Goal: Information Seeking & Learning: Learn about a topic

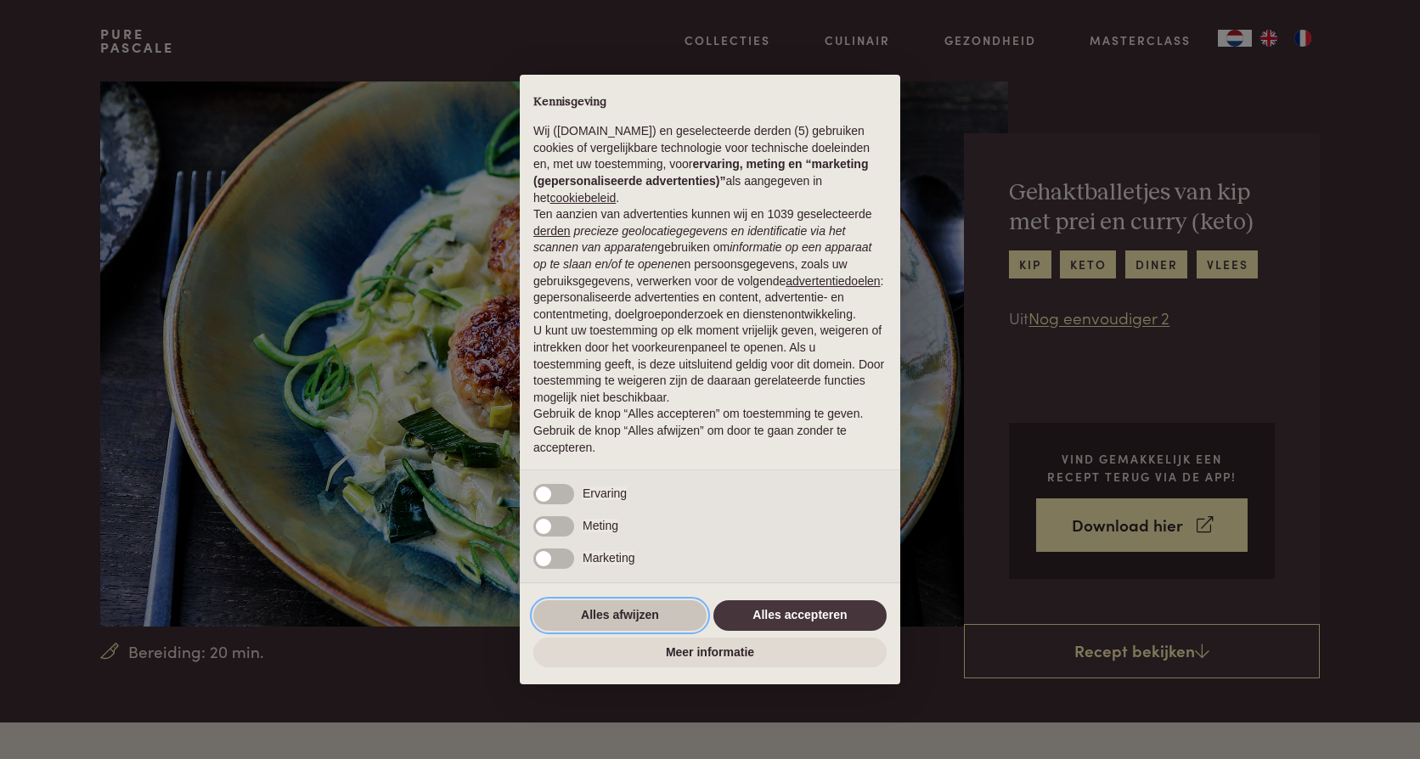
click at [646, 614] on button "Alles afwijzen" at bounding box center [619, 615] width 173 height 31
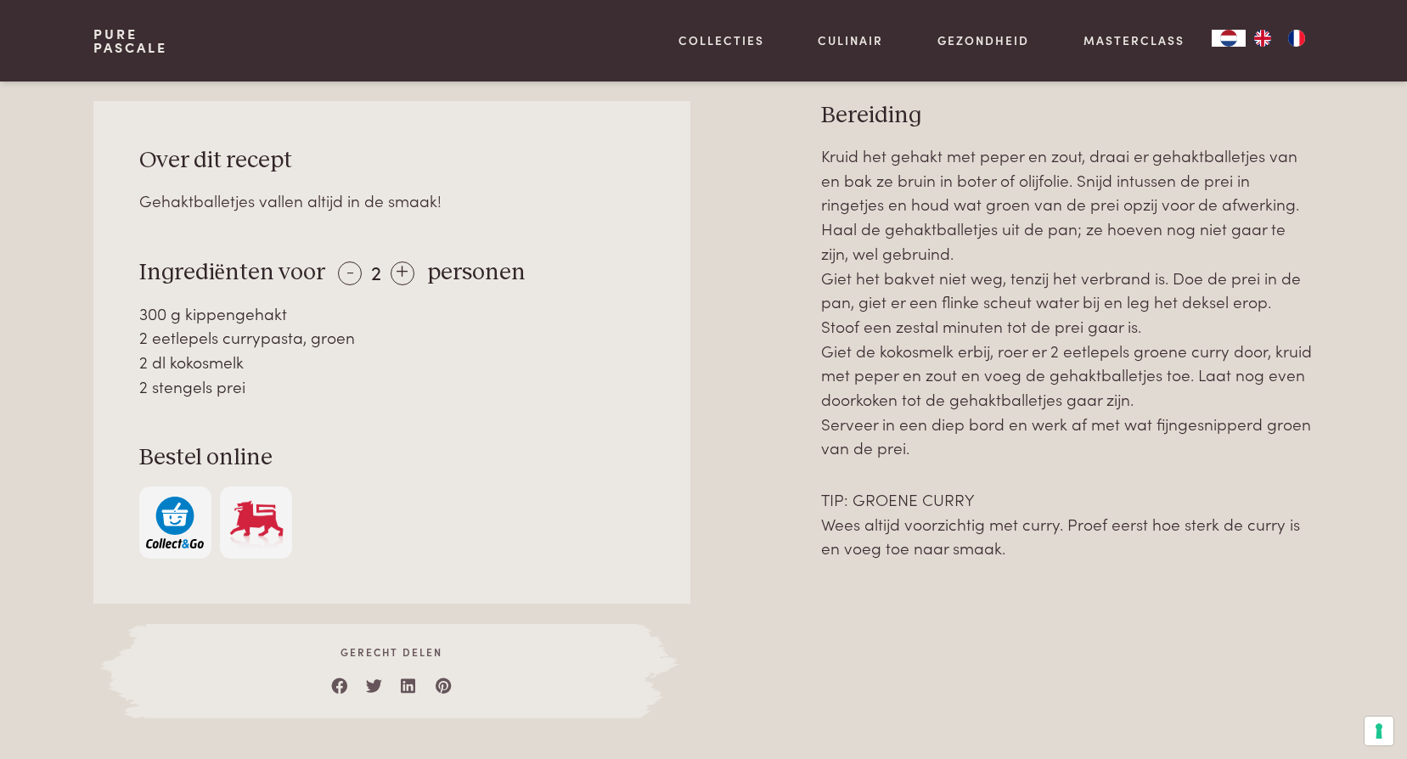
scroll to position [679, 0]
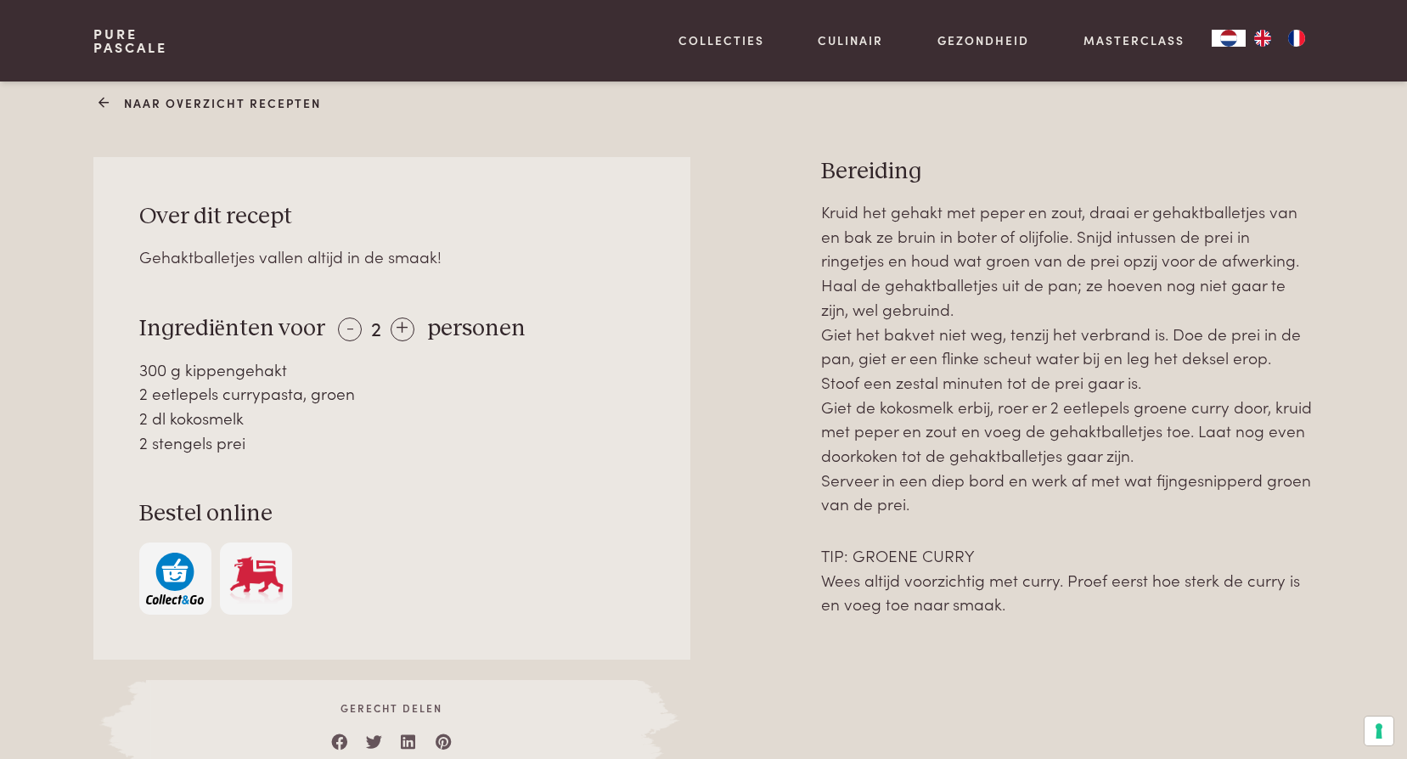
click at [222, 100] on link "Naar overzicht recepten" at bounding box center [212, 103] width 218 height 18
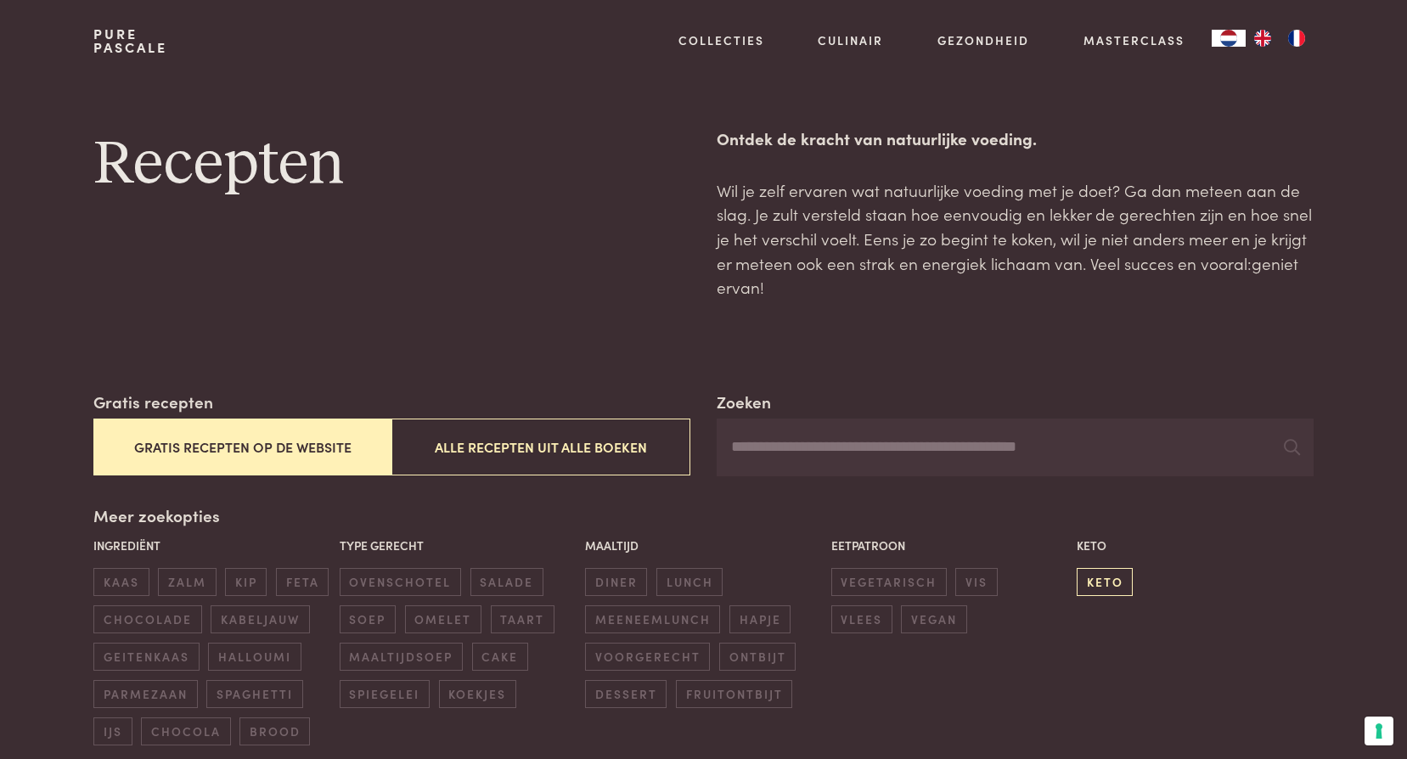
click at [1124, 573] on span "keto" at bounding box center [1105, 582] width 56 height 28
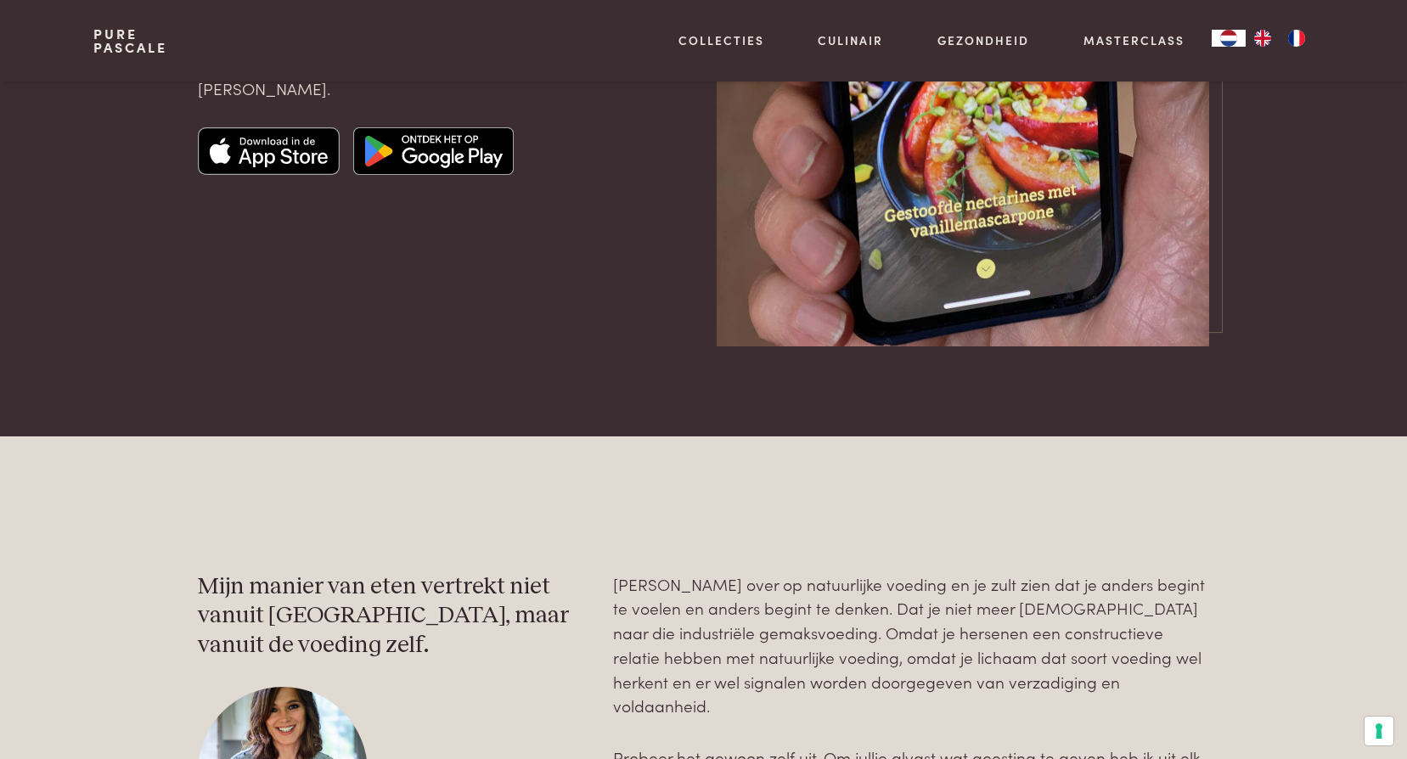
scroll to position [4976, 0]
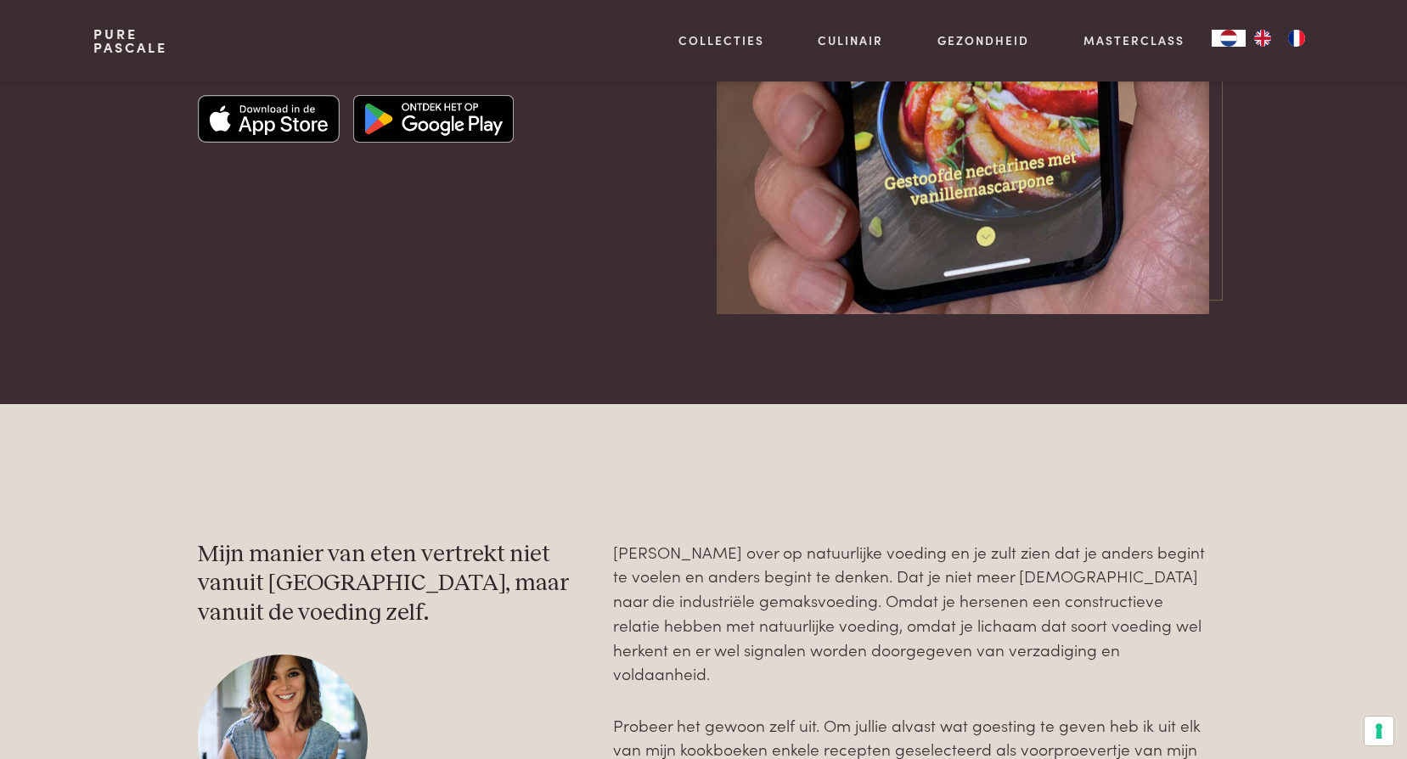
scroll to position [74, 0]
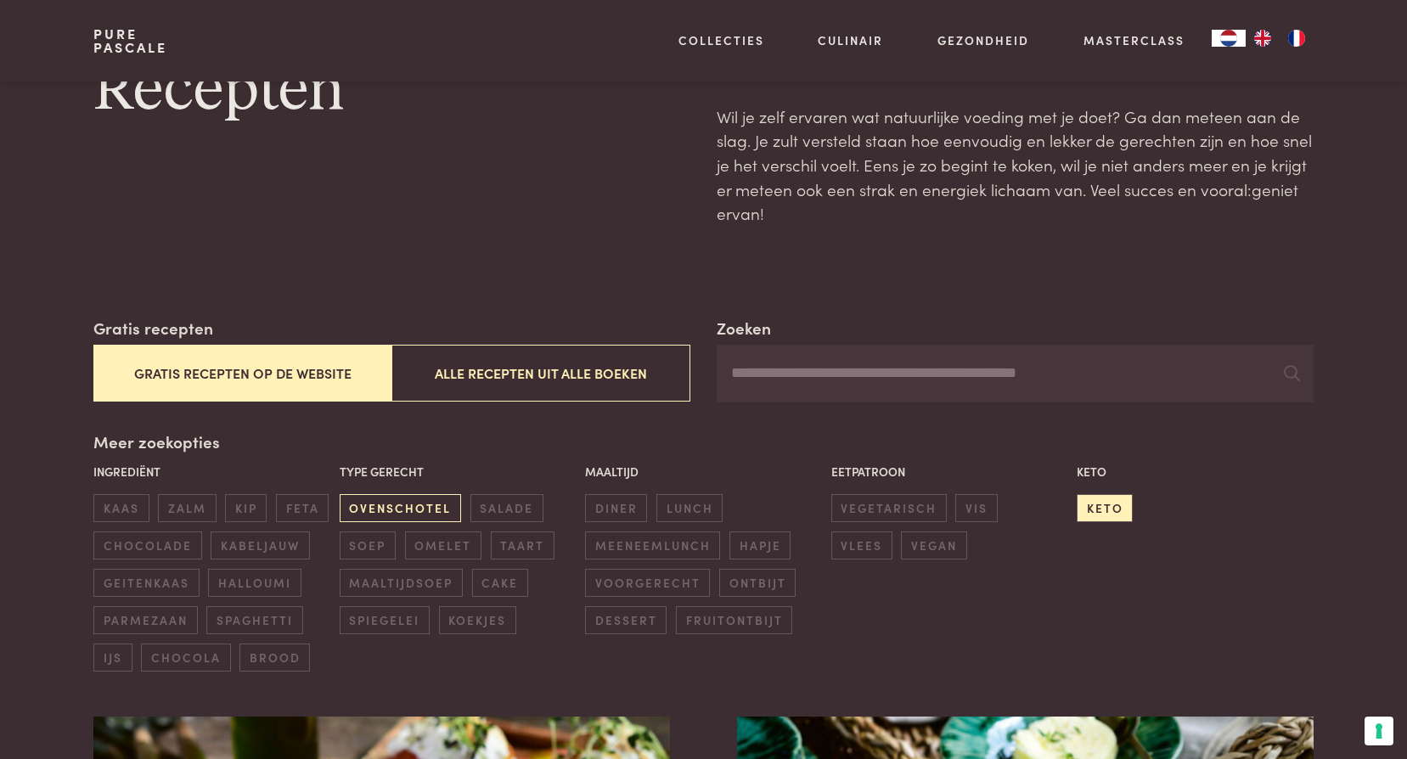
click at [439, 503] on span "ovenschotel" at bounding box center [400, 508] width 121 height 28
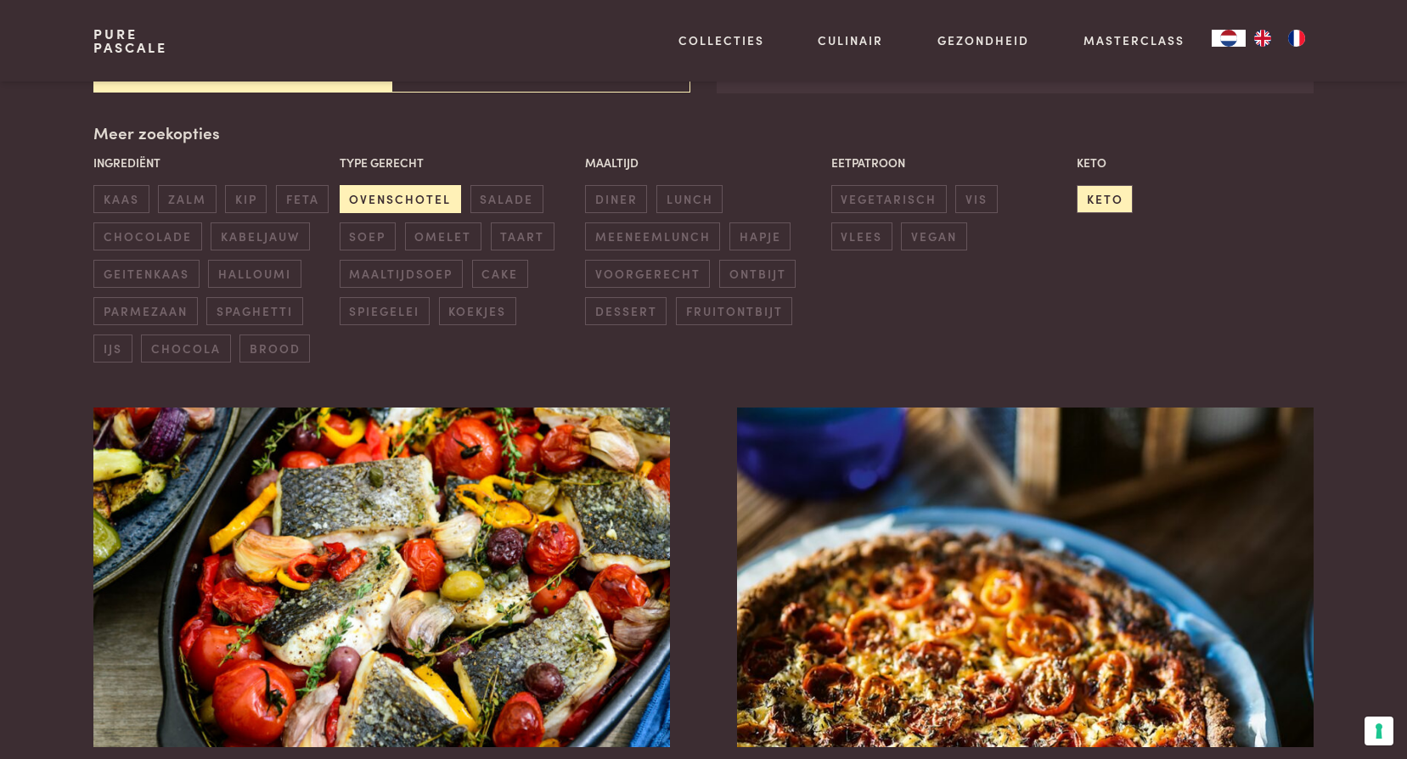
scroll to position [390, 0]
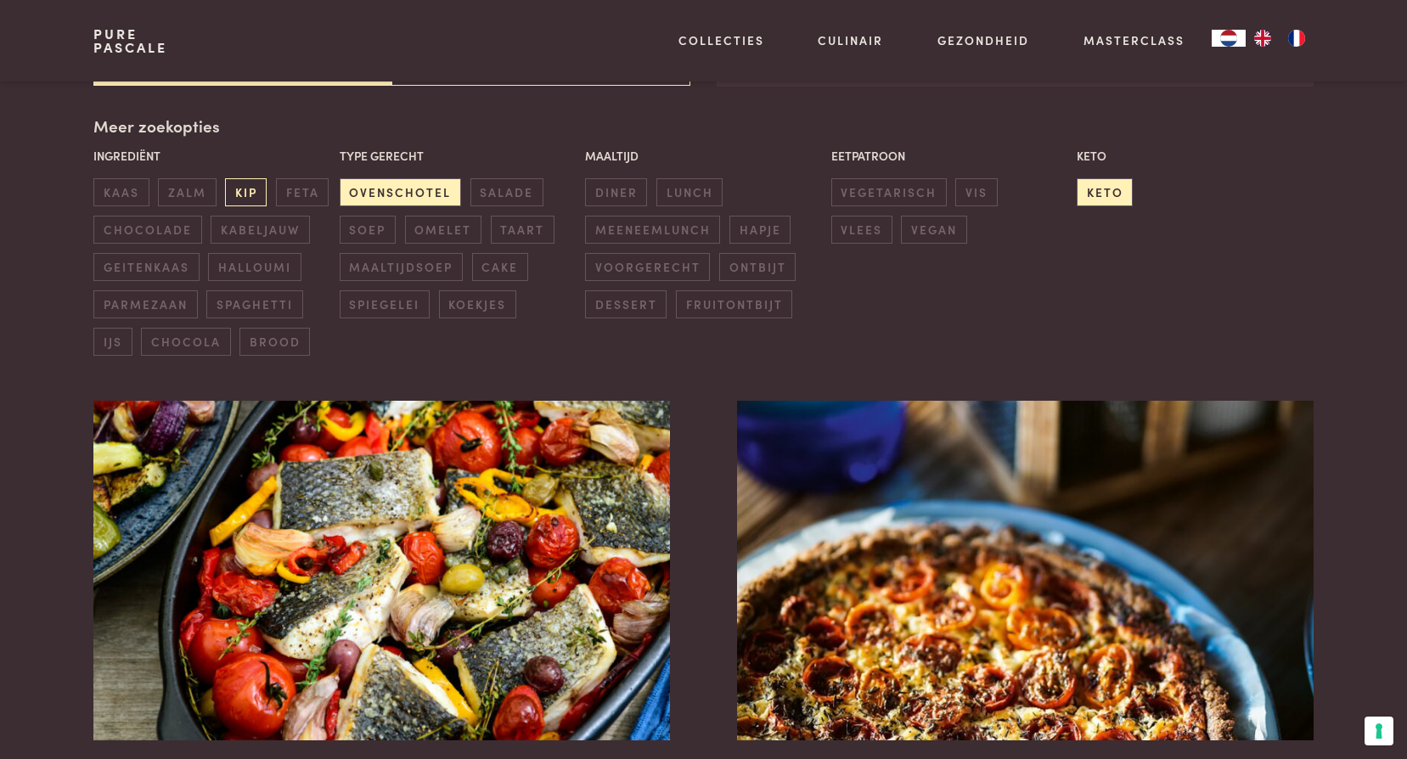
click at [232, 193] on span "kip" at bounding box center [246, 192] width 42 height 28
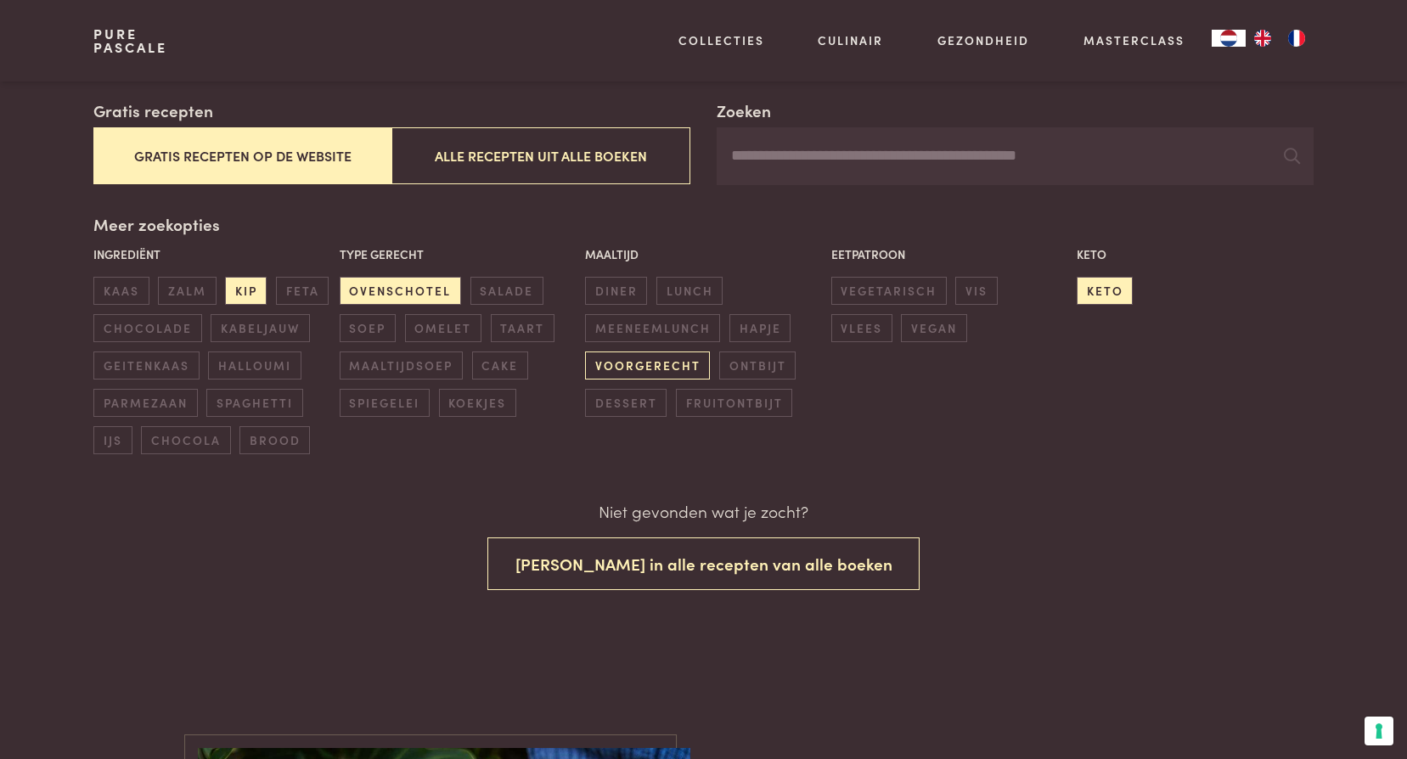
scroll to position [290, 0]
click at [625, 287] on span "diner" at bounding box center [616, 292] width 62 height 28
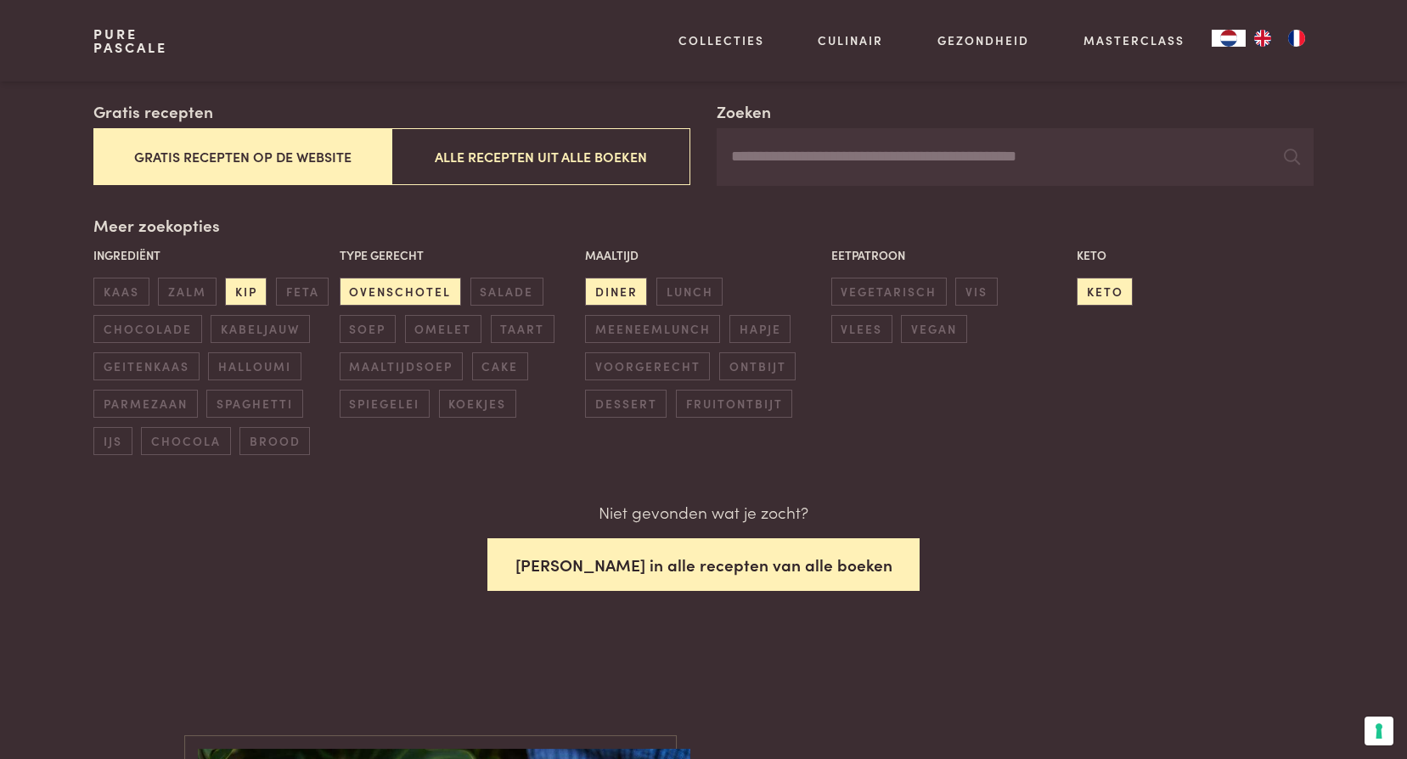
click at [684, 551] on button "Zoek in alle recepten van alle boeken" at bounding box center [703, 565] width 433 height 54
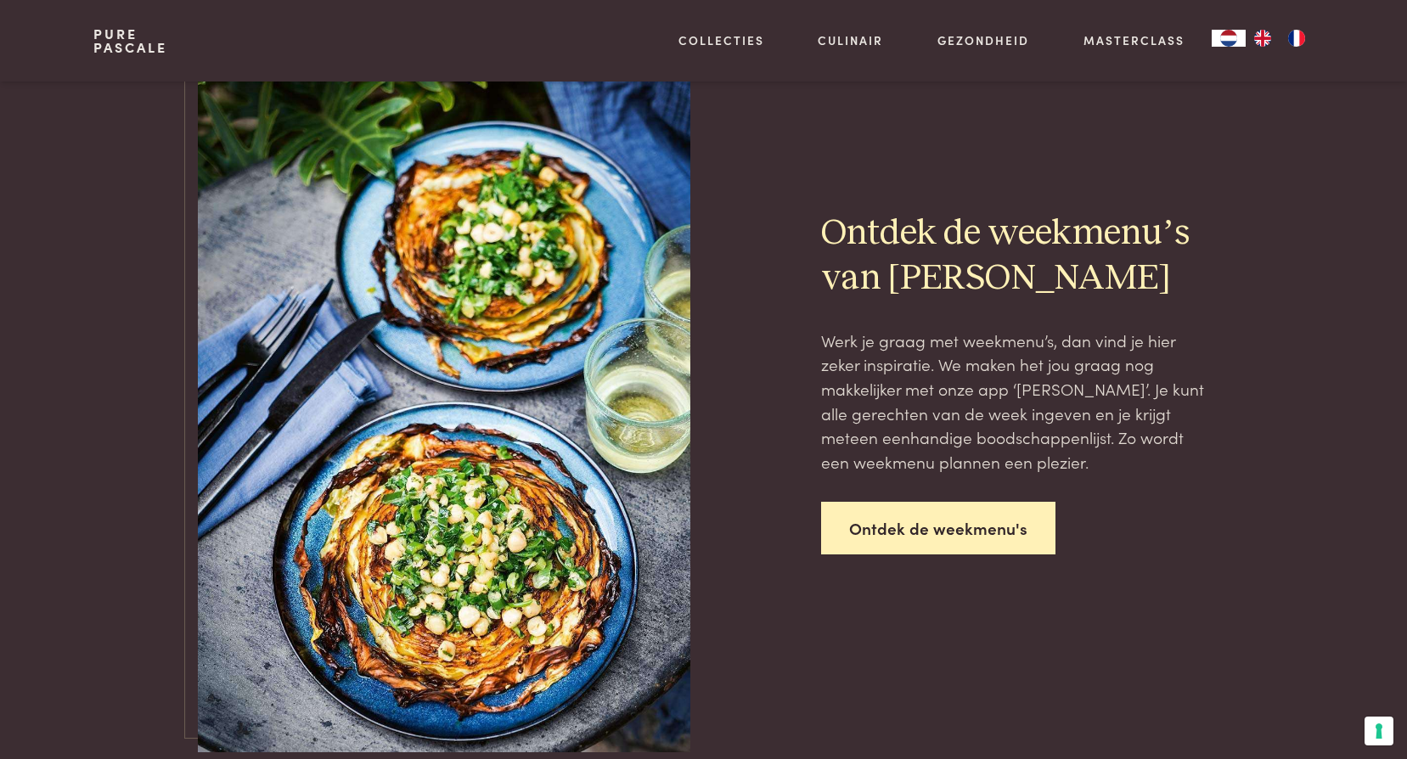
scroll to position [1833, 0]
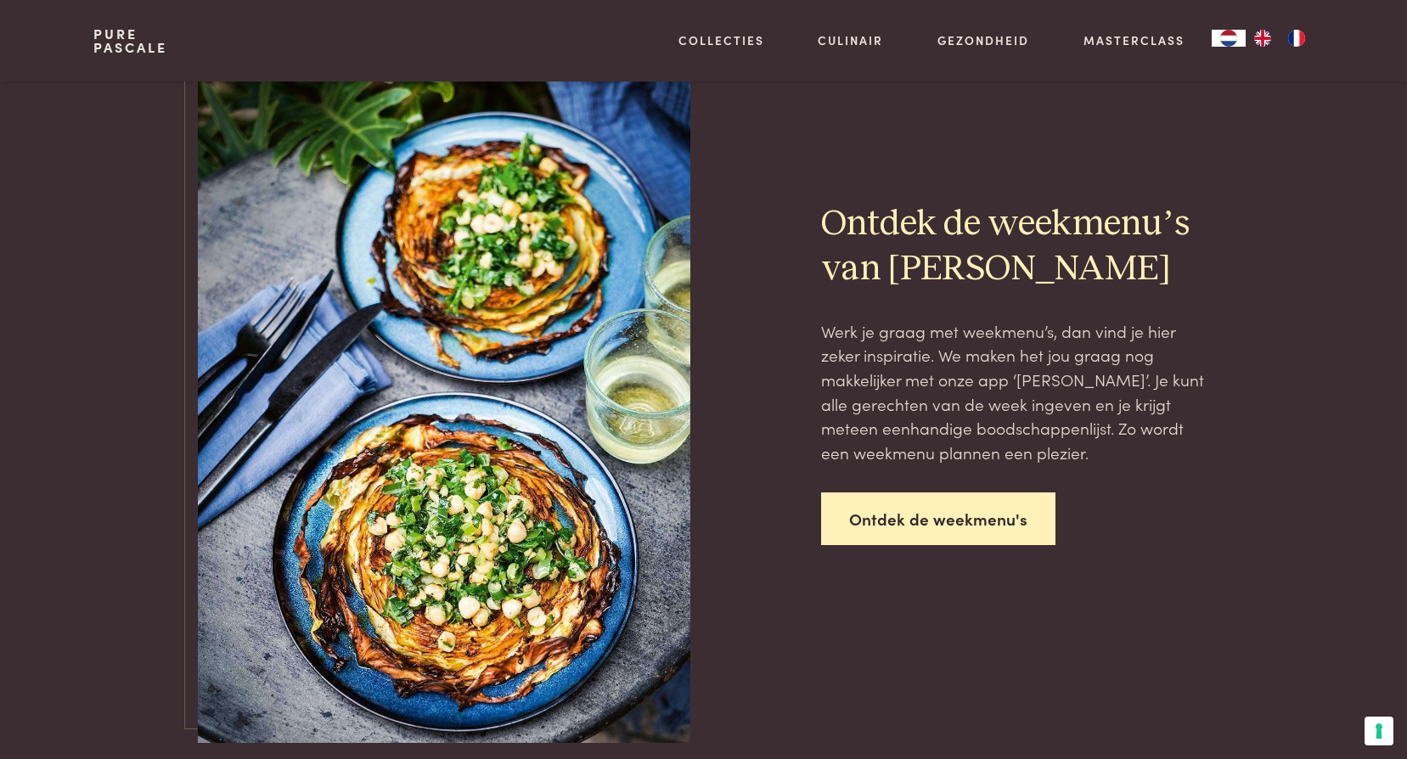
click at [920, 500] on link "Ontdek de weekmenu's" at bounding box center [938, 520] width 234 height 54
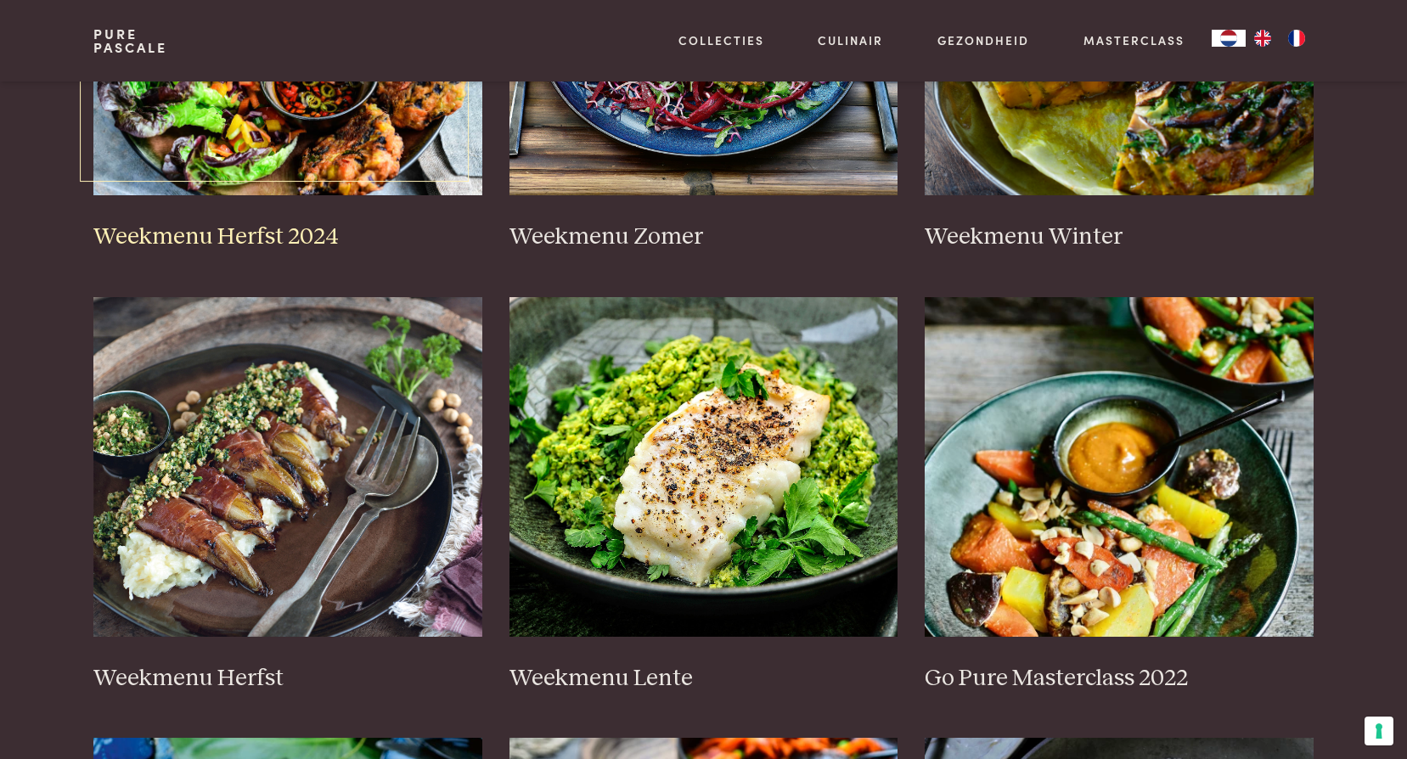
scroll to position [594, 0]
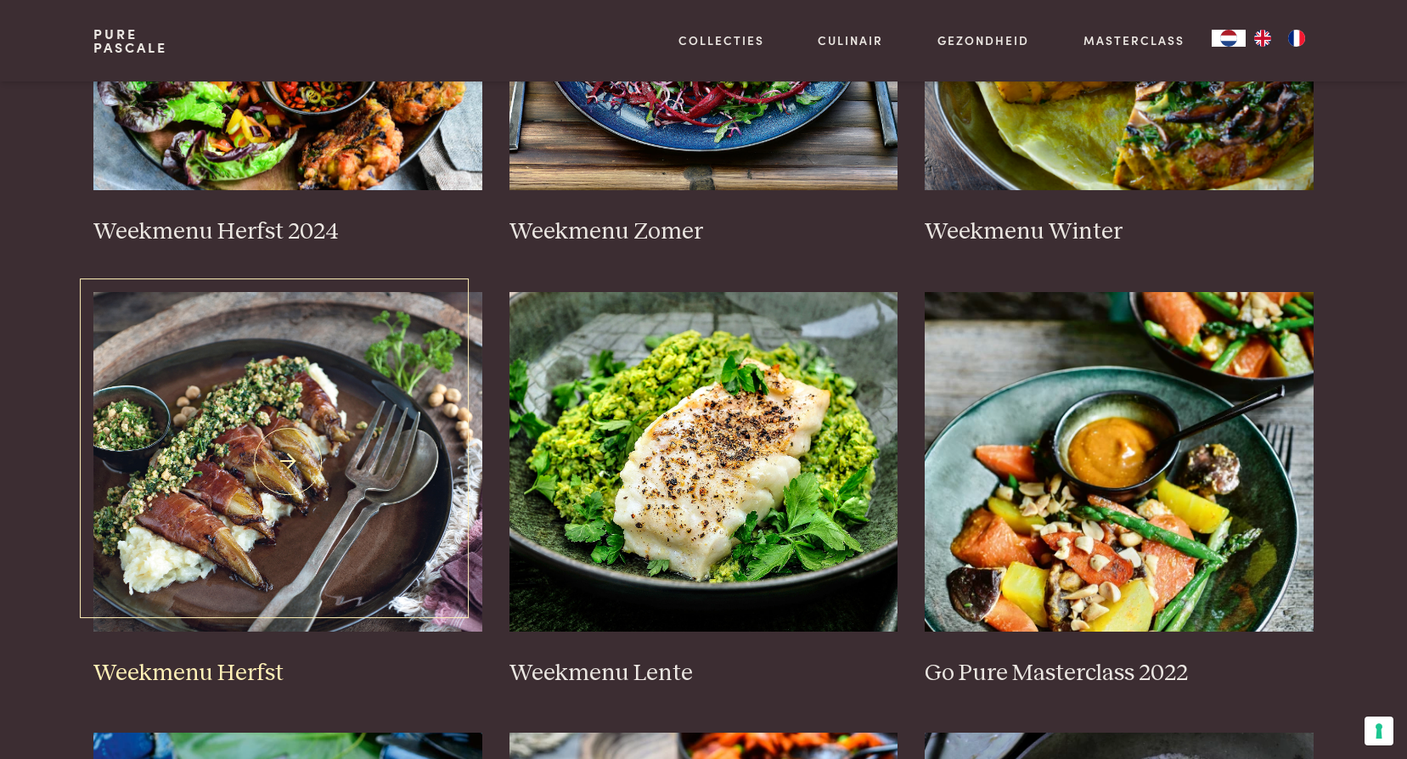
click at [294, 433] on img at bounding box center [287, 462] width 389 height 340
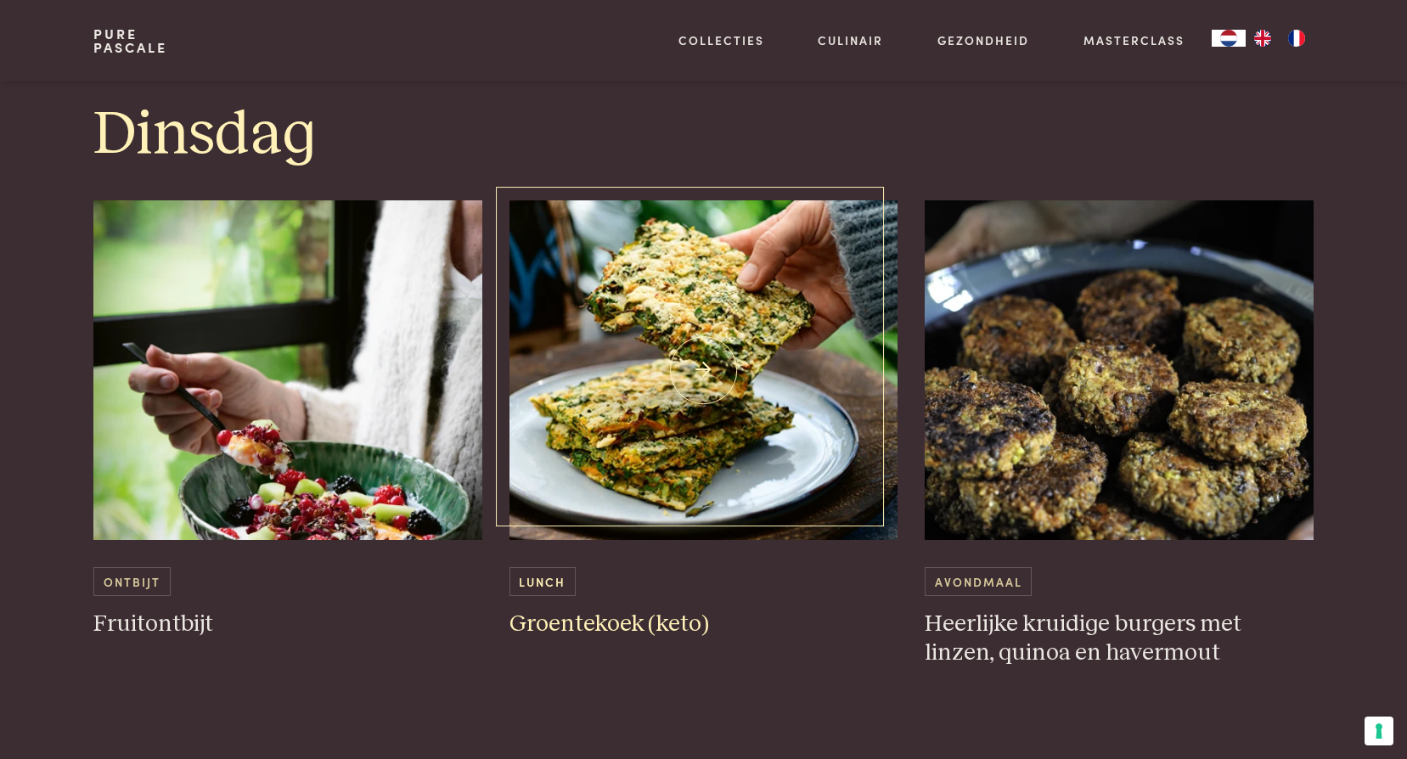
scroll to position [1529, 0]
click at [622, 628] on h3 "Groentekoek (keto)" at bounding box center [704, 624] width 389 height 30
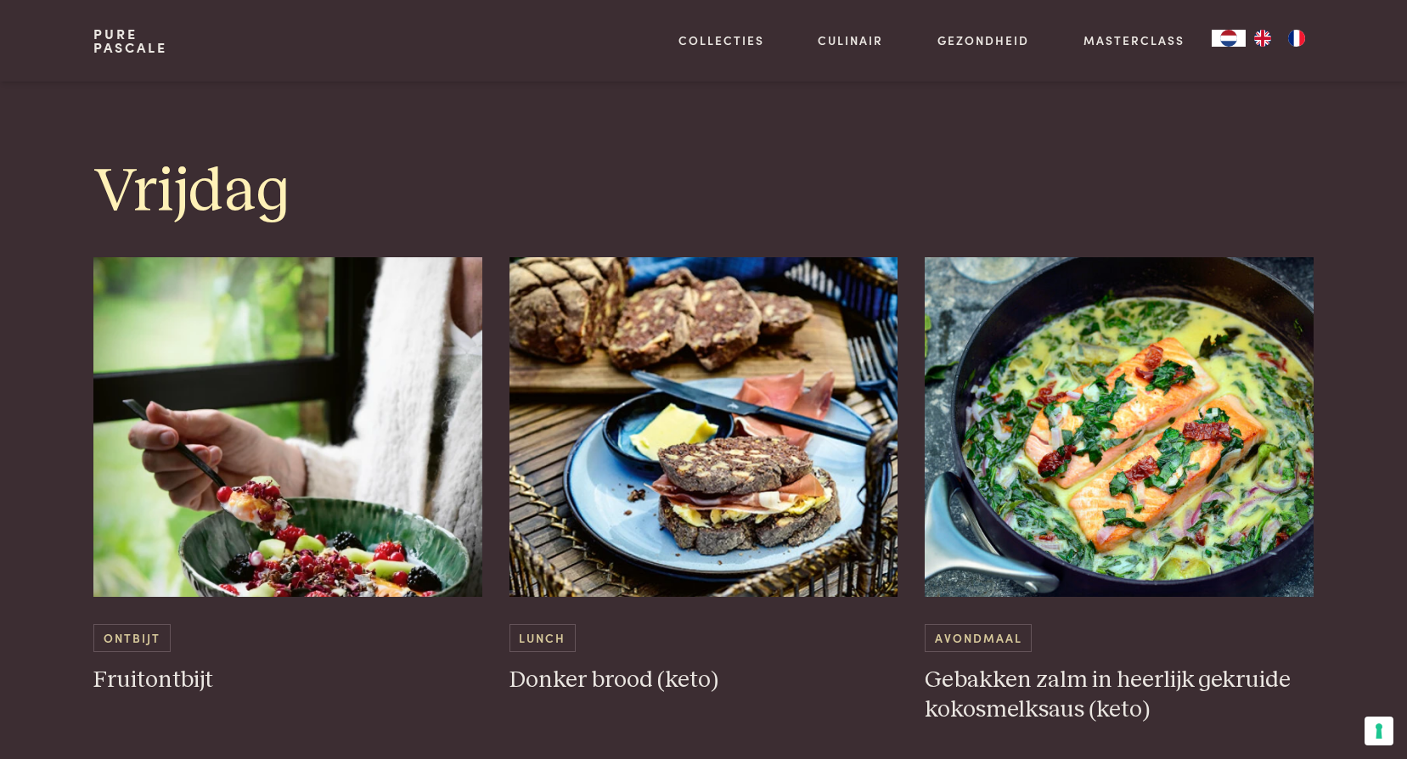
scroll to position [3482, 0]
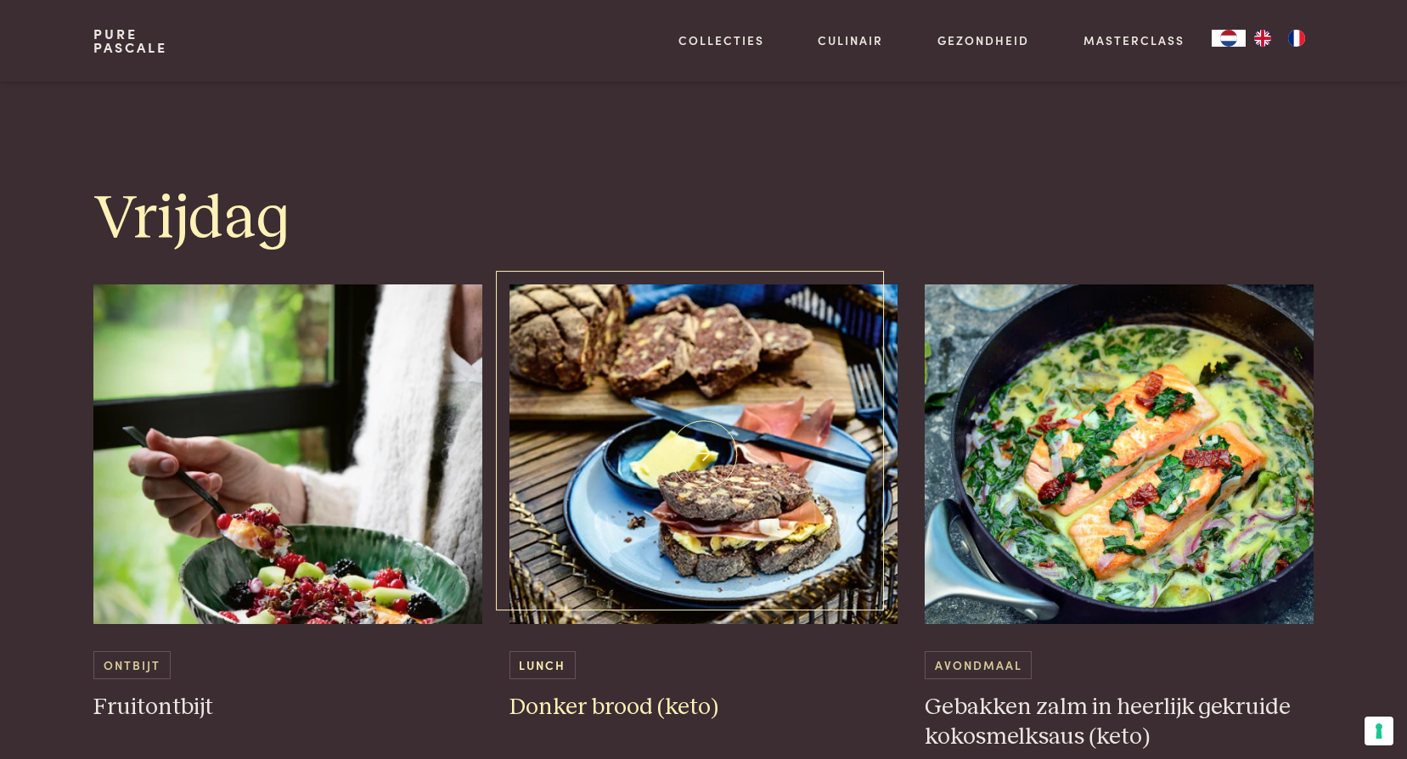
click at [786, 465] on img at bounding box center [704, 454] width 389 height 340
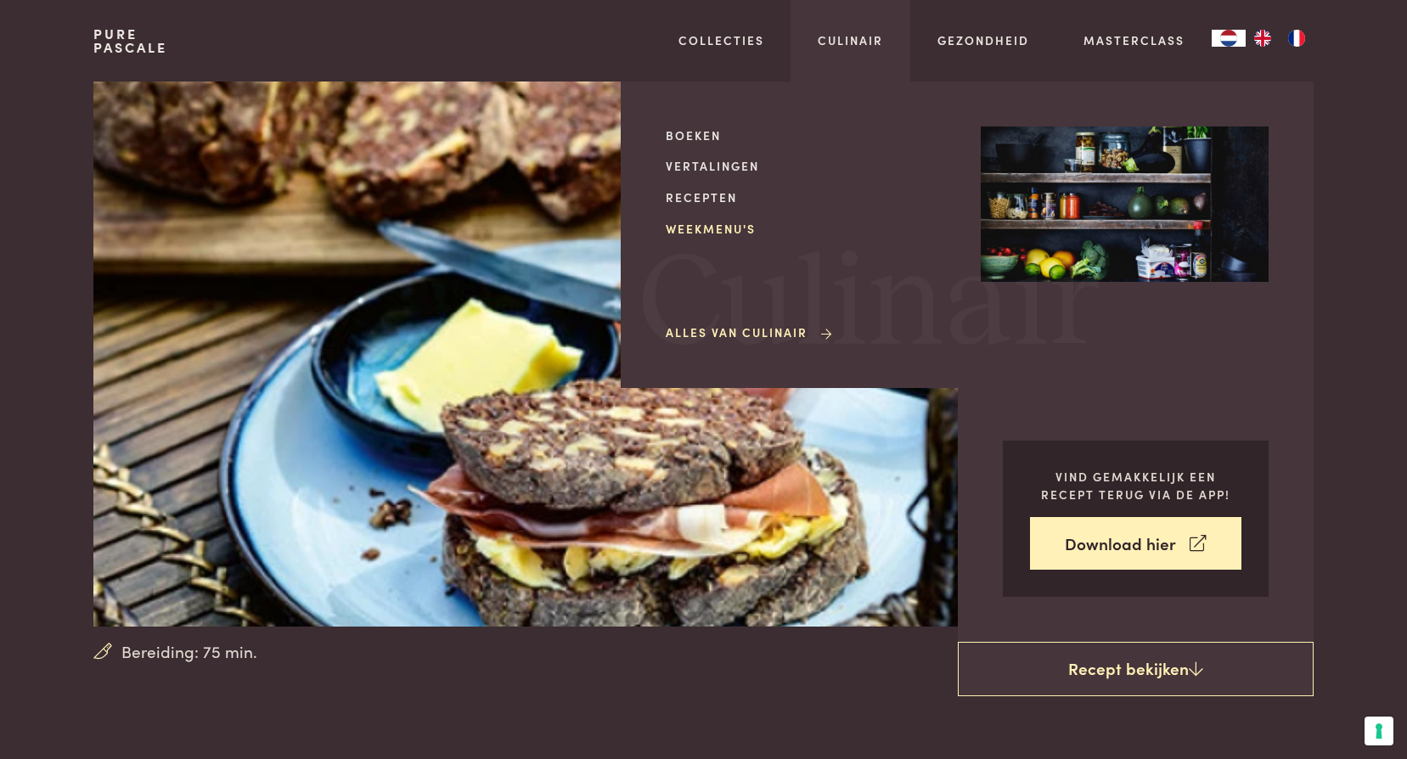
click at [729, 231] on link "Weekmenu's" at bounding box center [810, 229] width 288 height 18
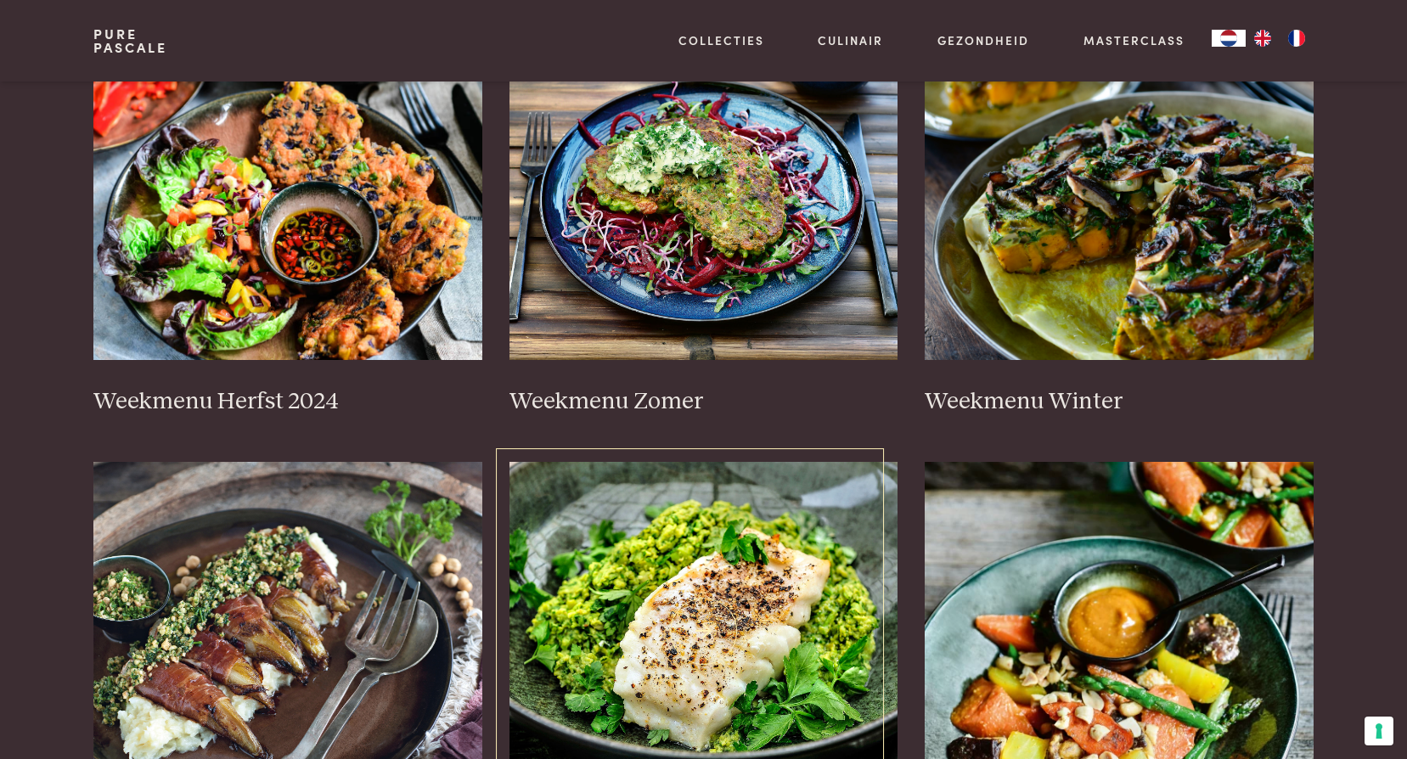
scroll to position [510, 0]
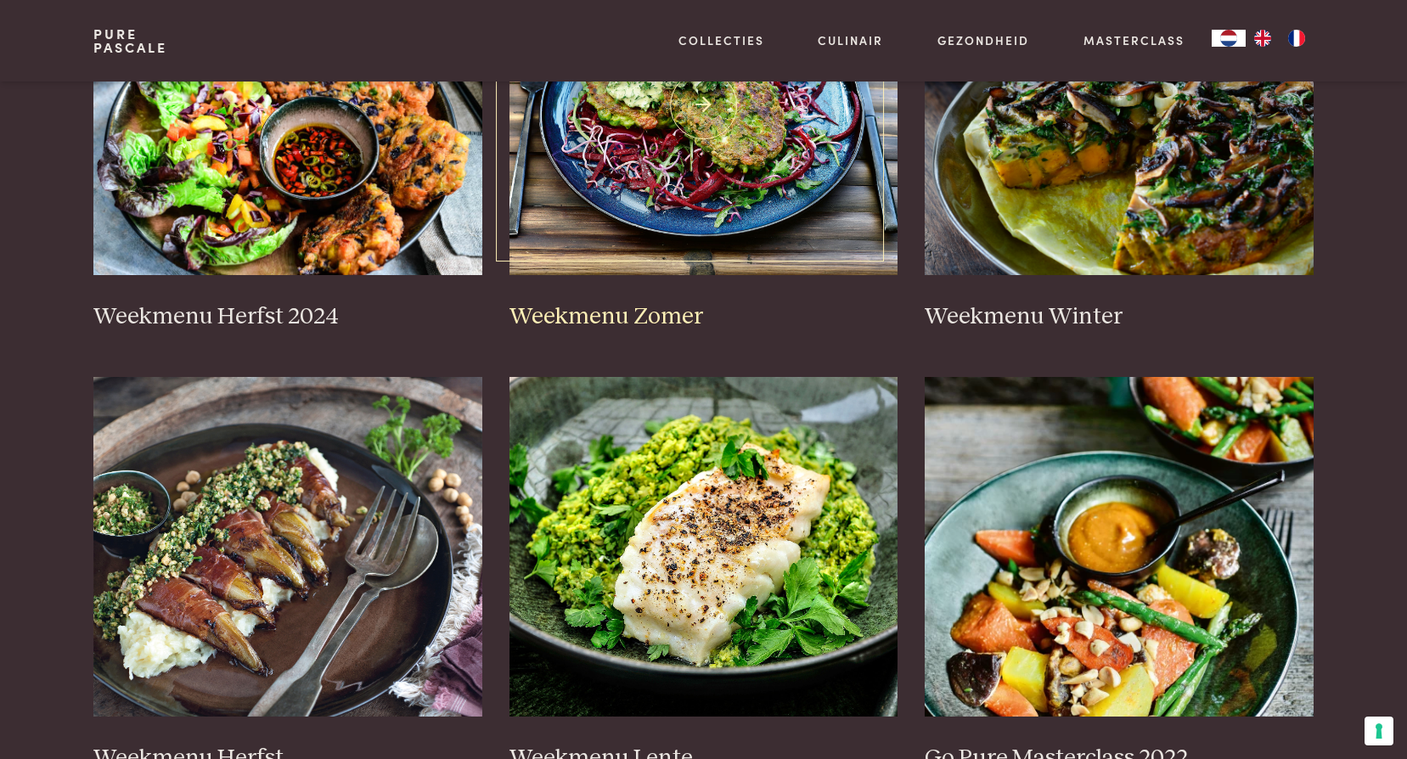
click at [721, 198] on img at bounding box center [704, 105] width 389 height 340
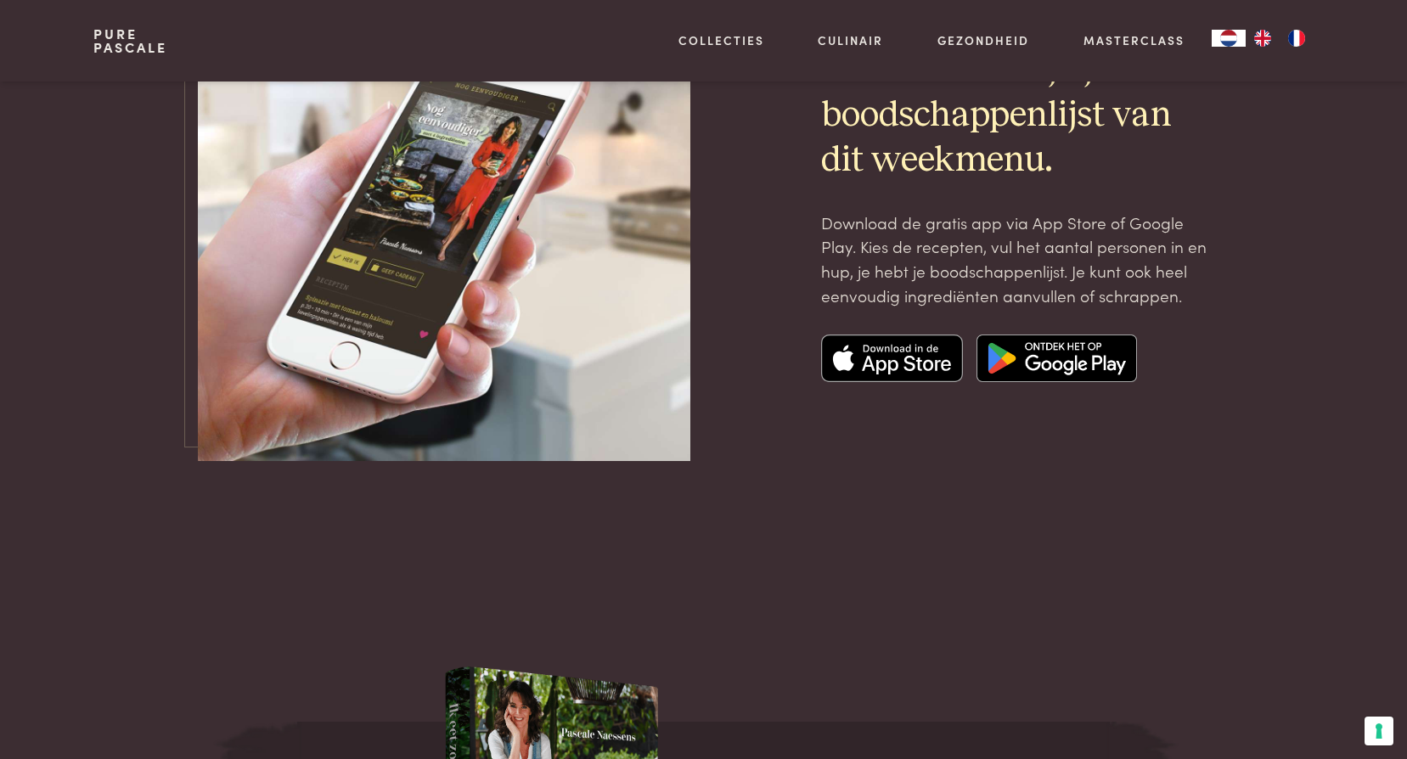
scroll to position [5775, 0]
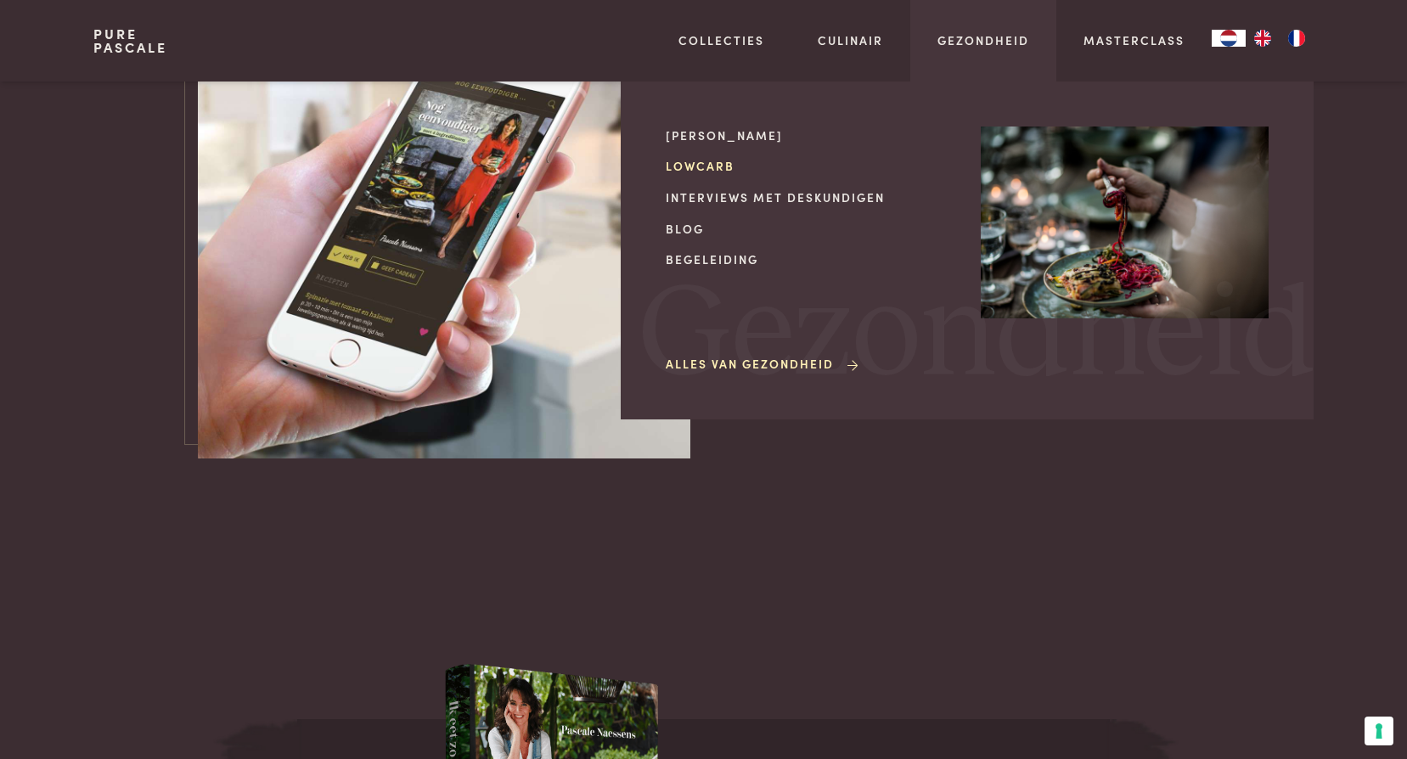
click at [710, 165] on link "Lowcarb" at bounding box center [810, 166] width 288 height 18
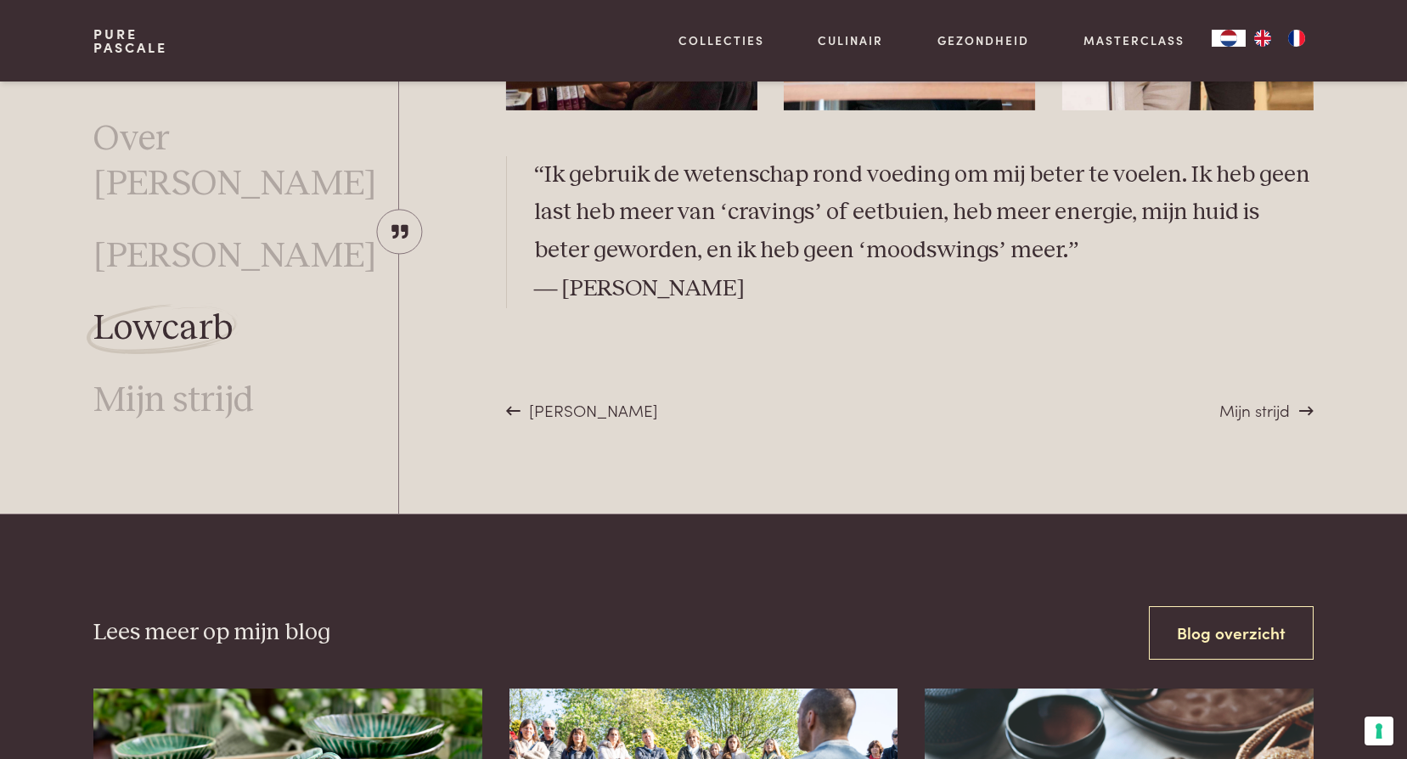
scroll to position [4953, 0]
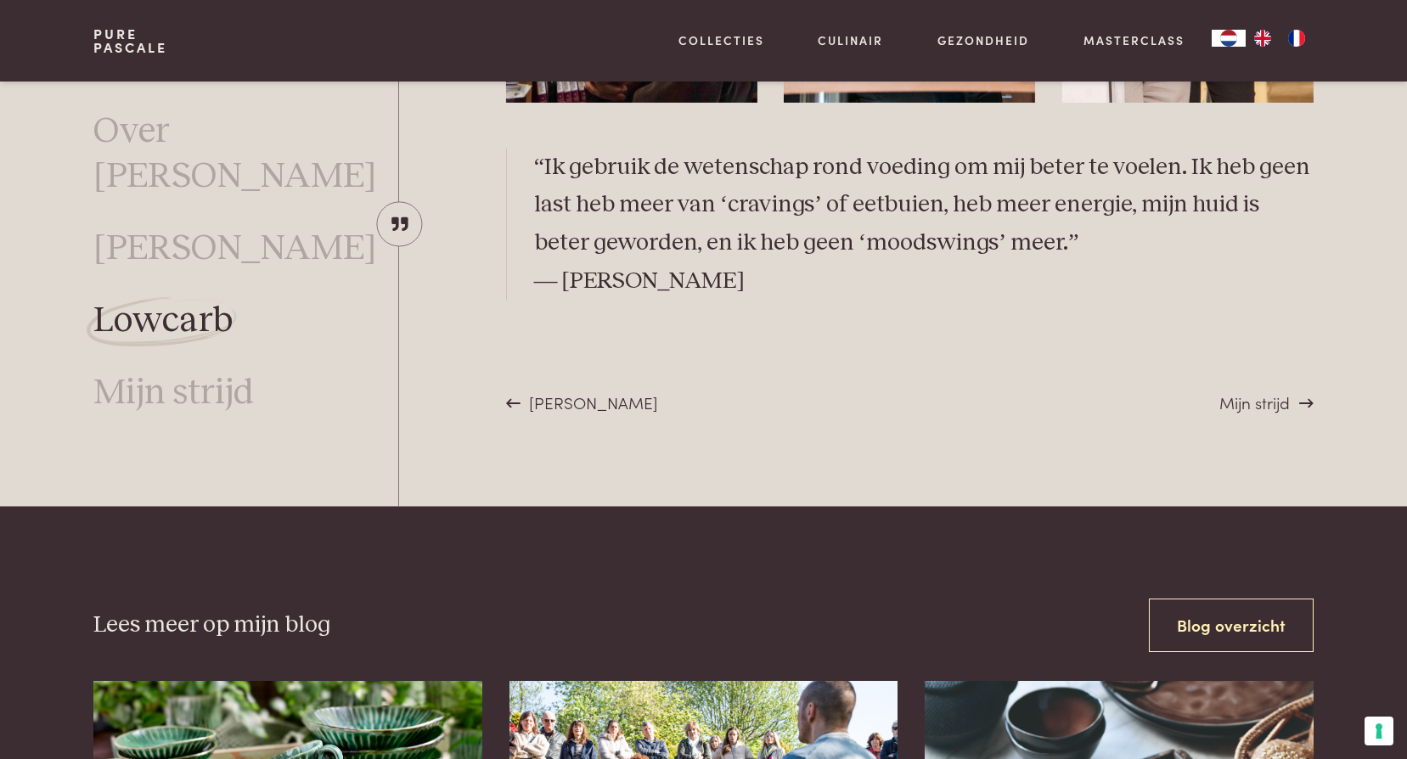
click at [1236, 403] on span "Mijn strijd" at bounding box center [1254, 402] width 70 height 23
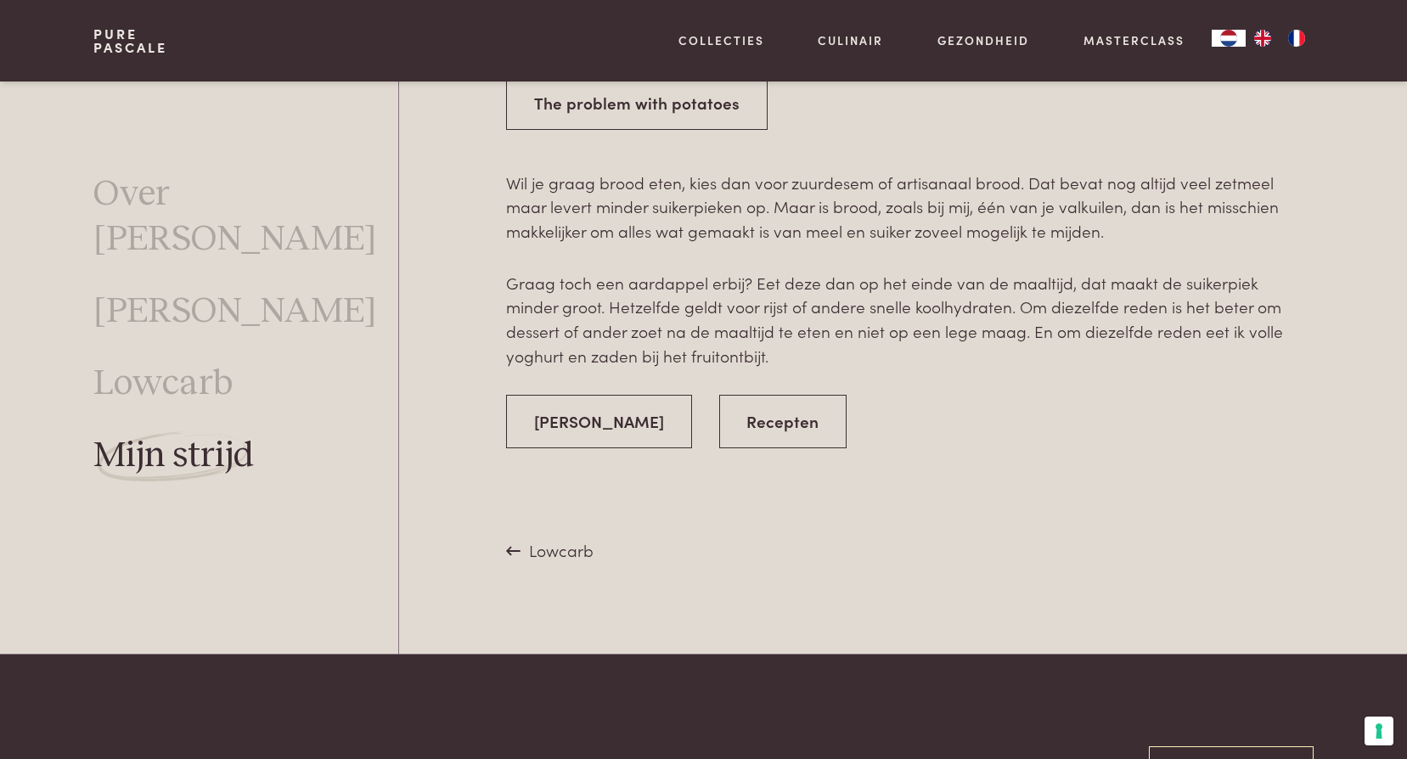
scroll to position [3170, 0]
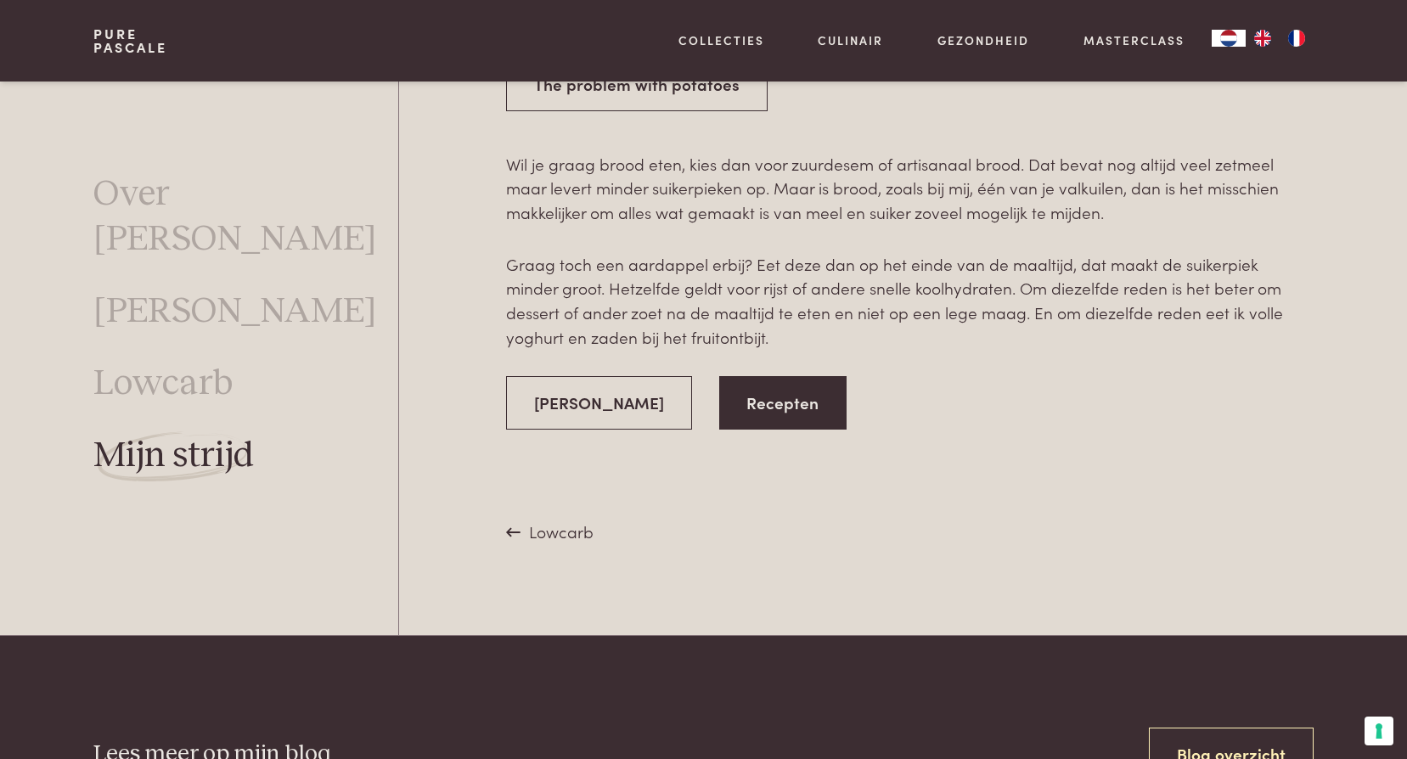
click at [724, 409] on link "Recepten" at bounding box center [783, 403] width 128 height 54
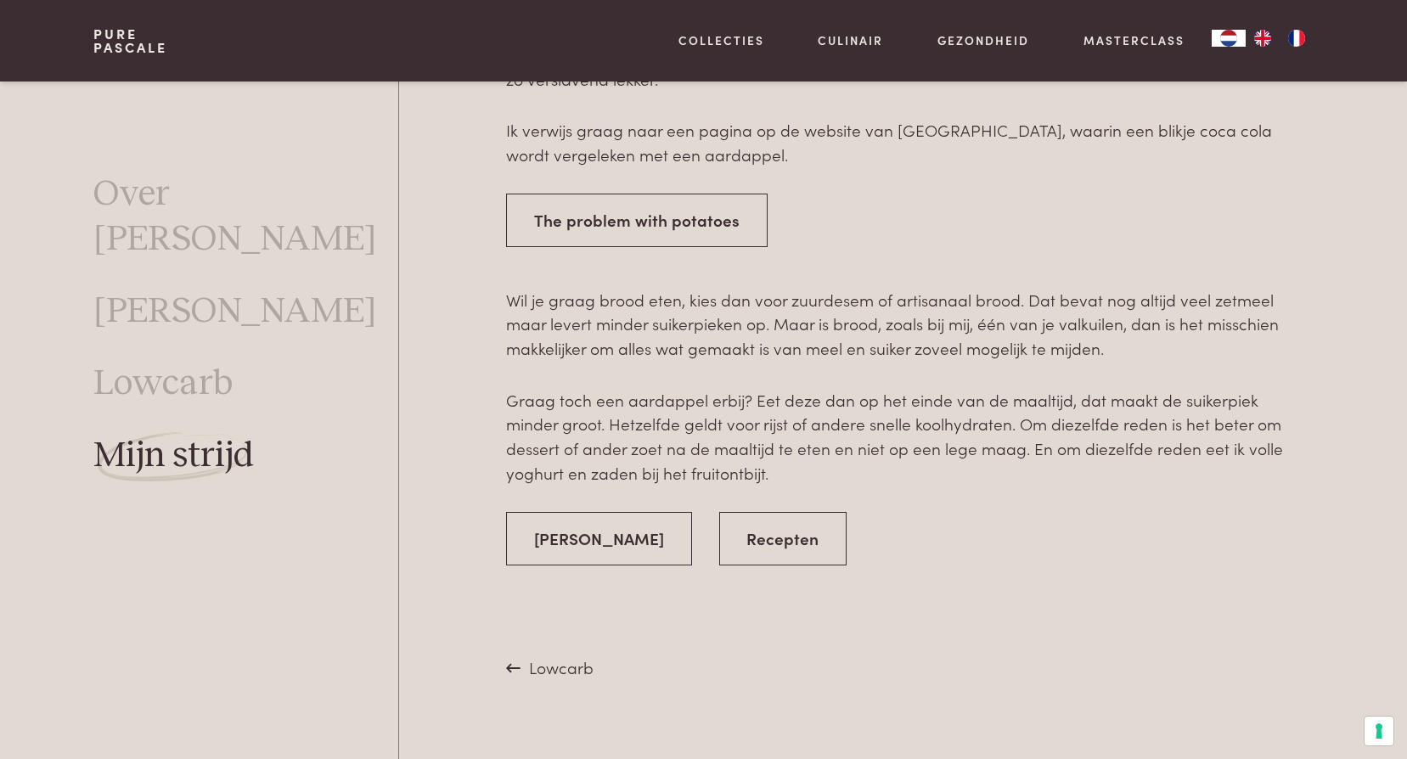
scroll to position [3085, 0]
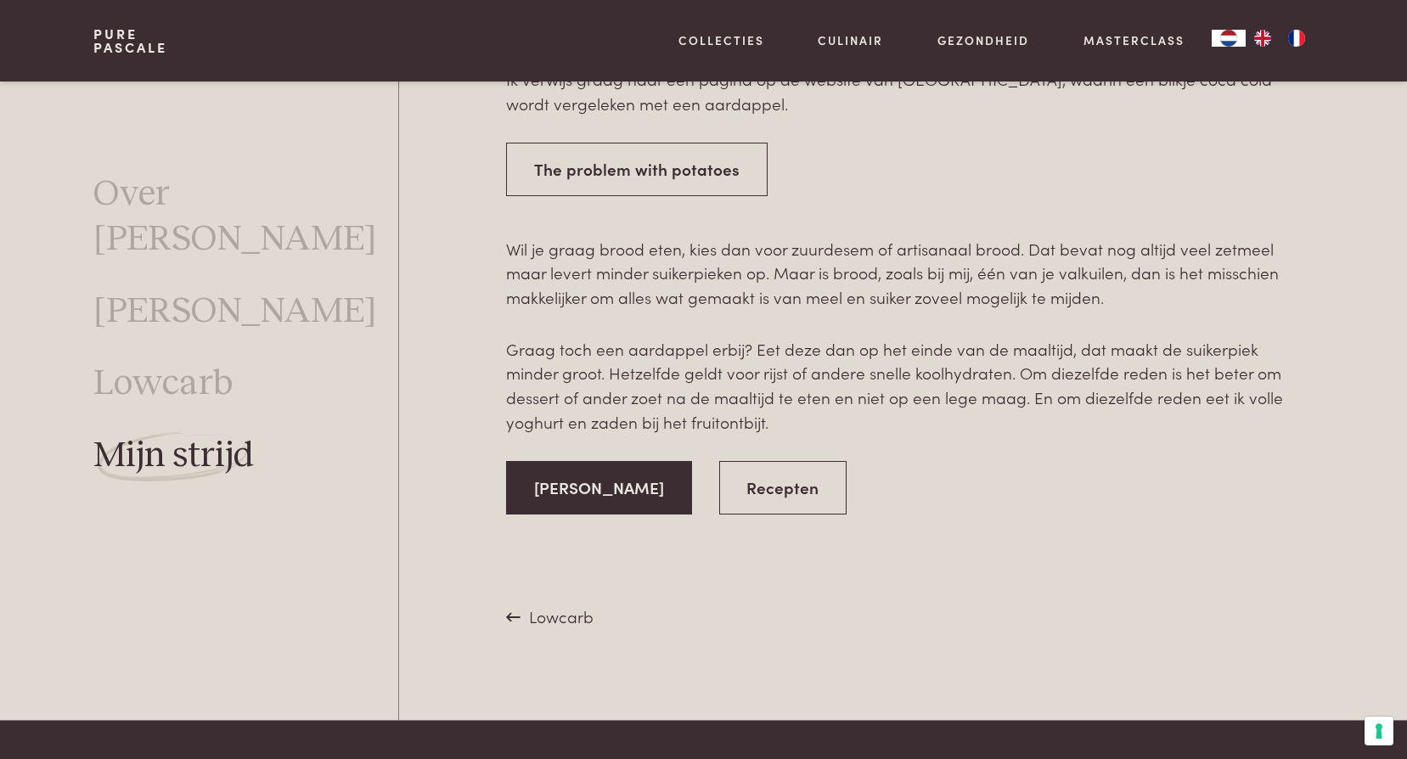
click at [607, 487] on link "[PERSON_NAME]" at bounding box center [599, 488] width 186 height 54
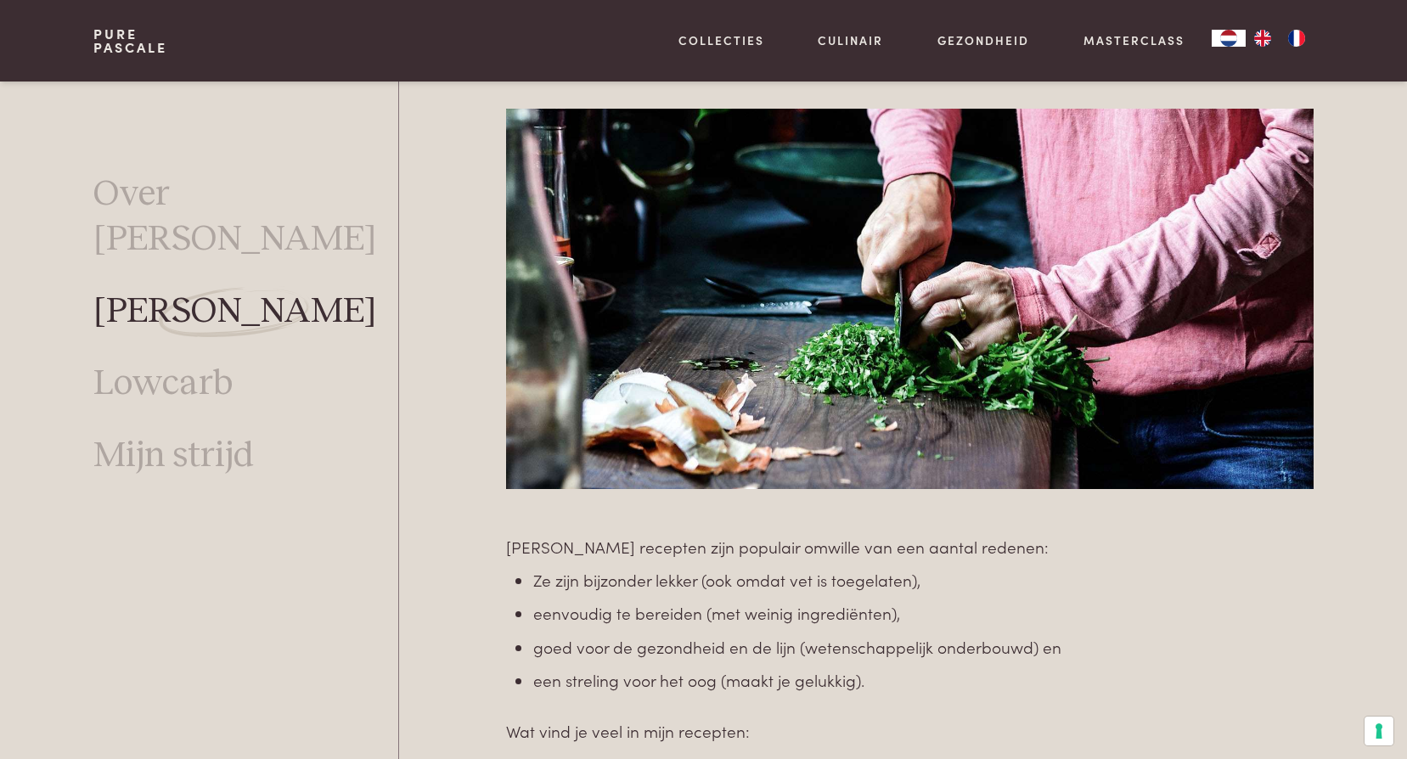
scroll to position [877, 0]
click at [156, 361] on link "Lowcarb" at bounding box center [162, 383] width 139 height 45
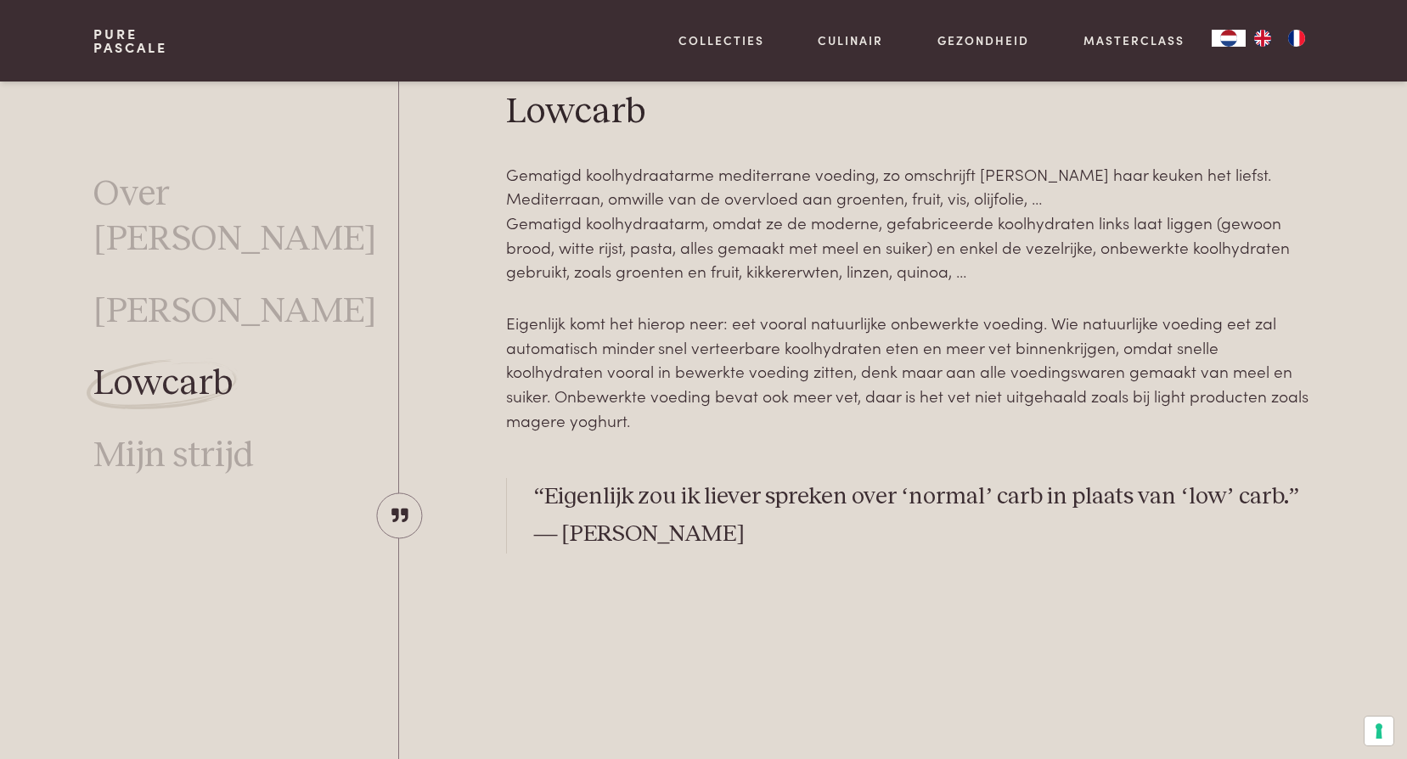
scroll to position [538, 0]
